Goal: Transaction & Acquisition: Obtain resource

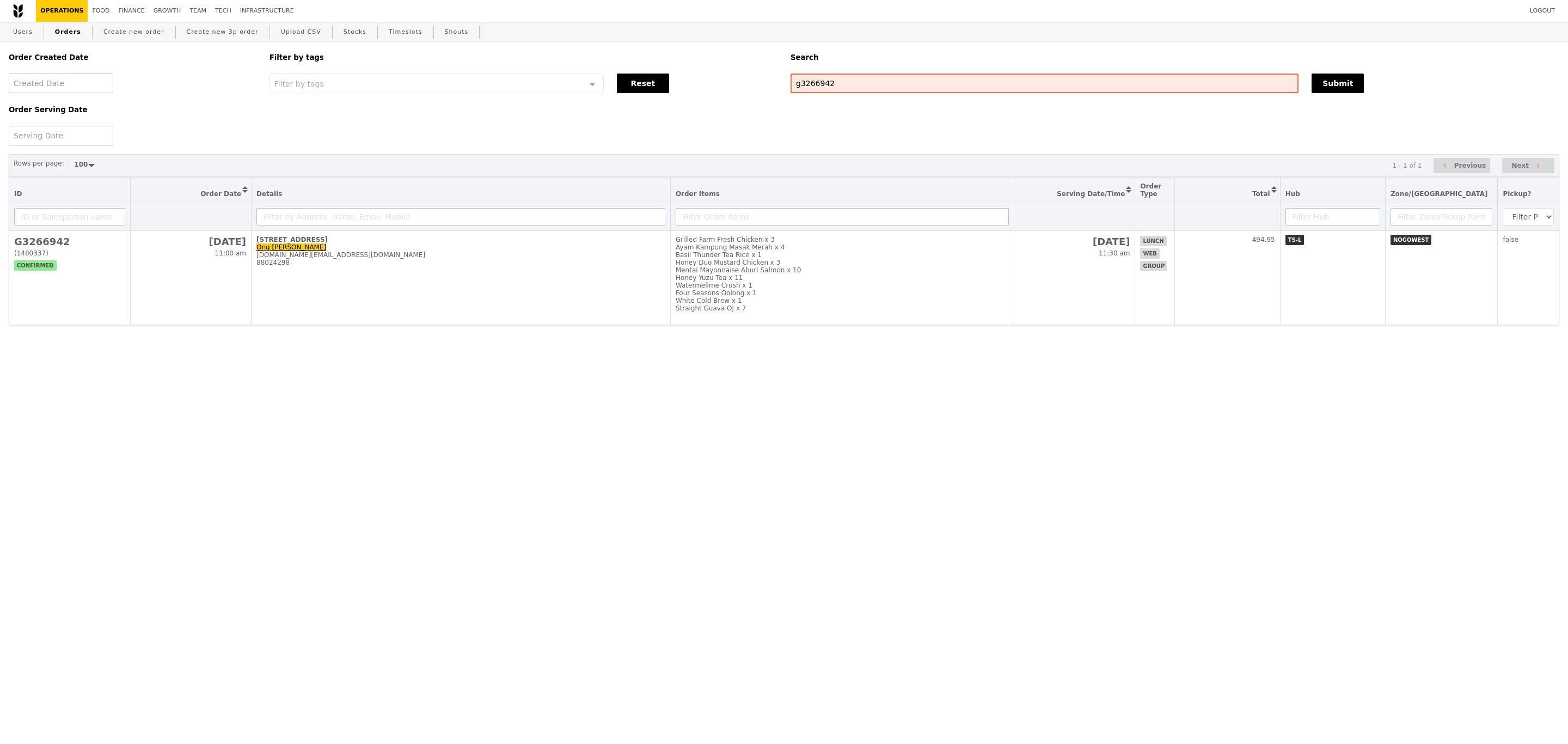
select select "100"
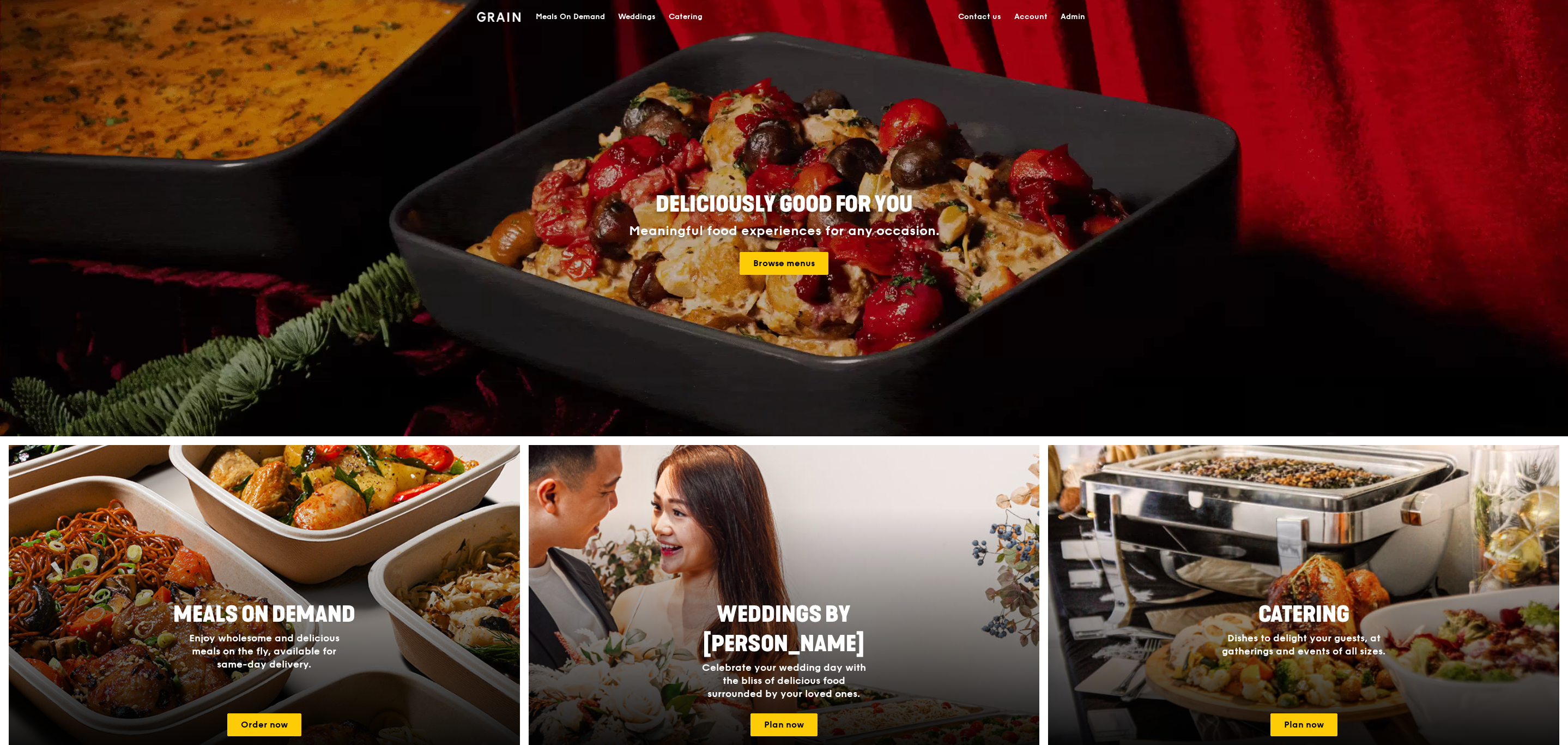
click at [686, 10] on div "Catering" at bounding box center [686, 18] width 34 height 33
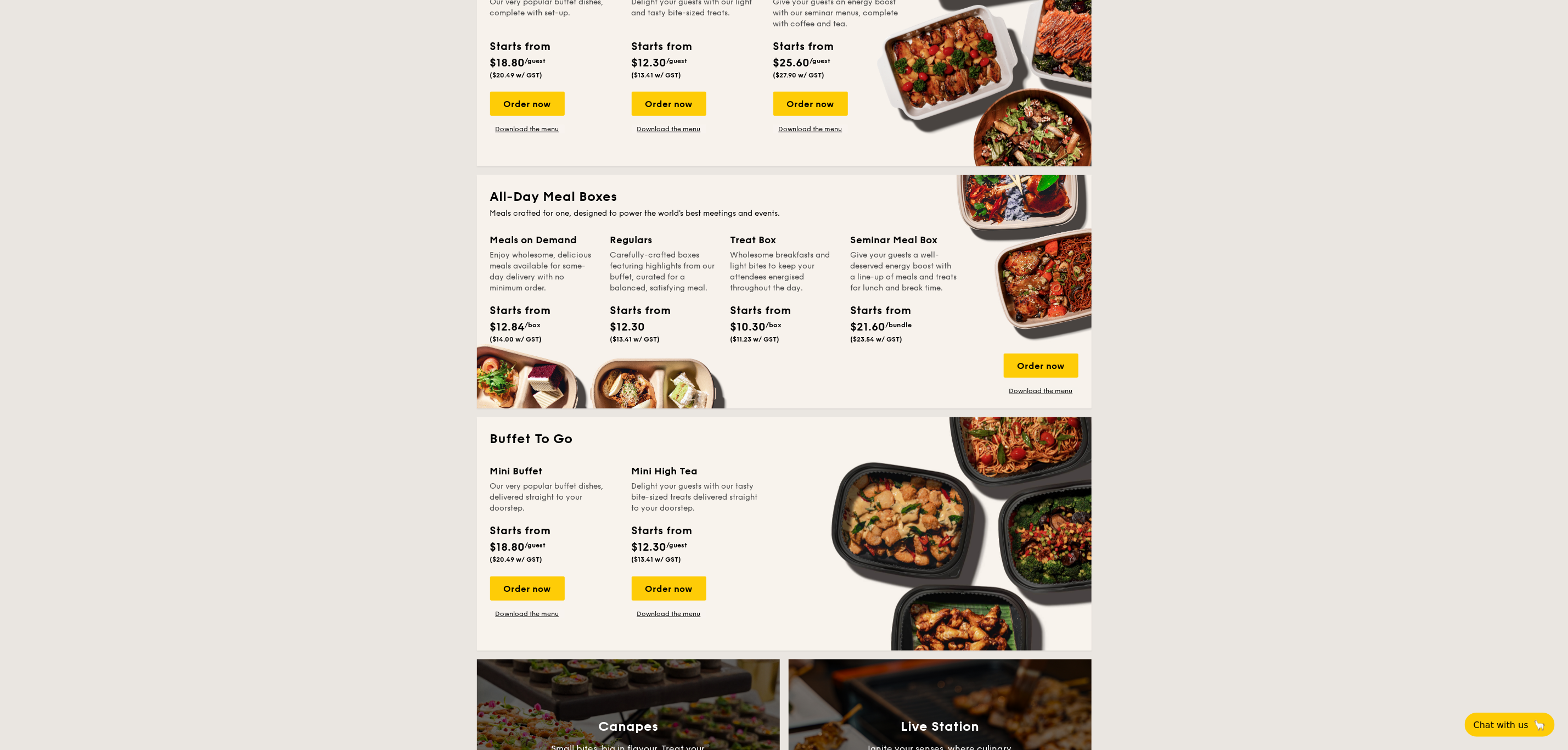
scroll to position [567, 0]
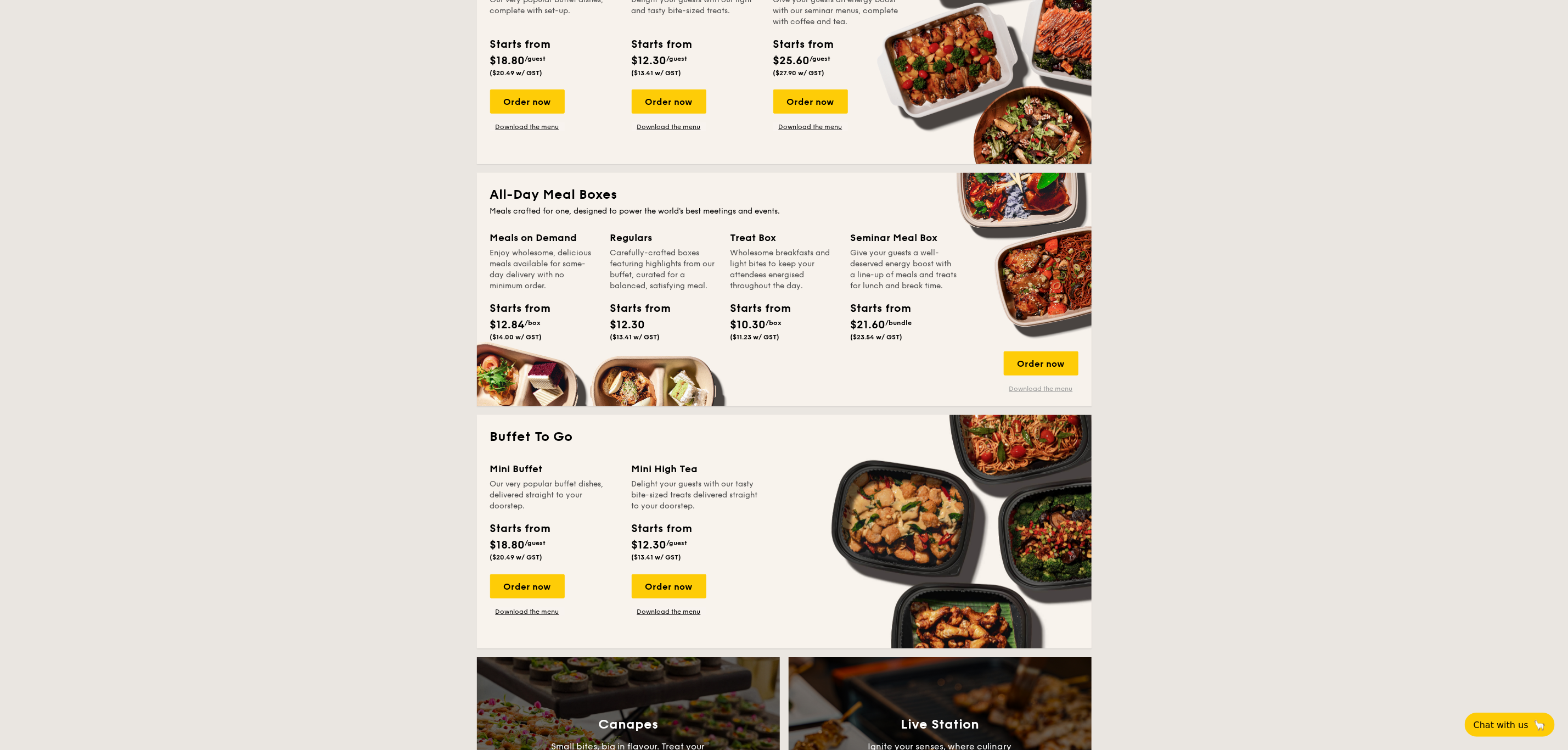
click at [1028, 384] on link "Download the menu" at bounding box center [1041, 388] width 75 height 9
